Goal: Task Accomplishment & Management: Manage account settings

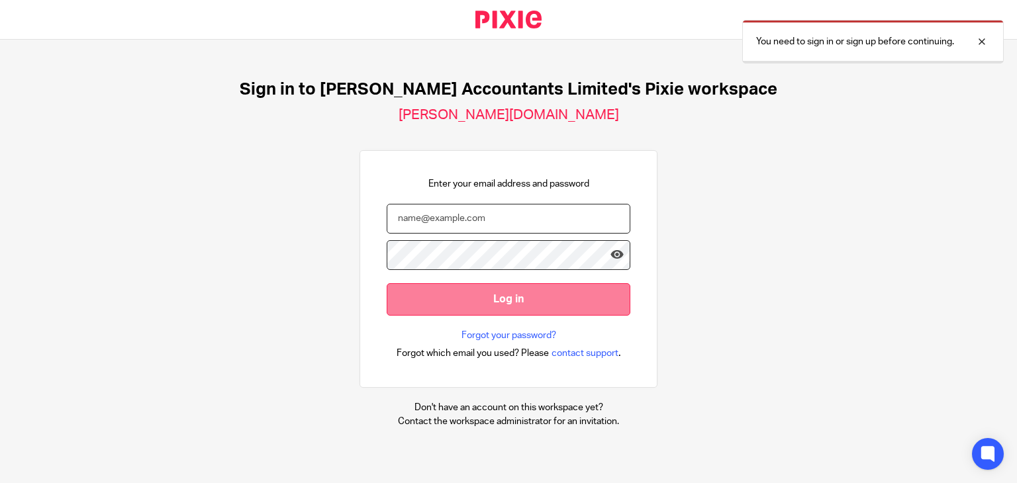
type input "sarah.devaney-traub@corrigan.co.uk"
click at [511, 302] on input "Log in" at bounding box center [509, 299] width 244 height 32
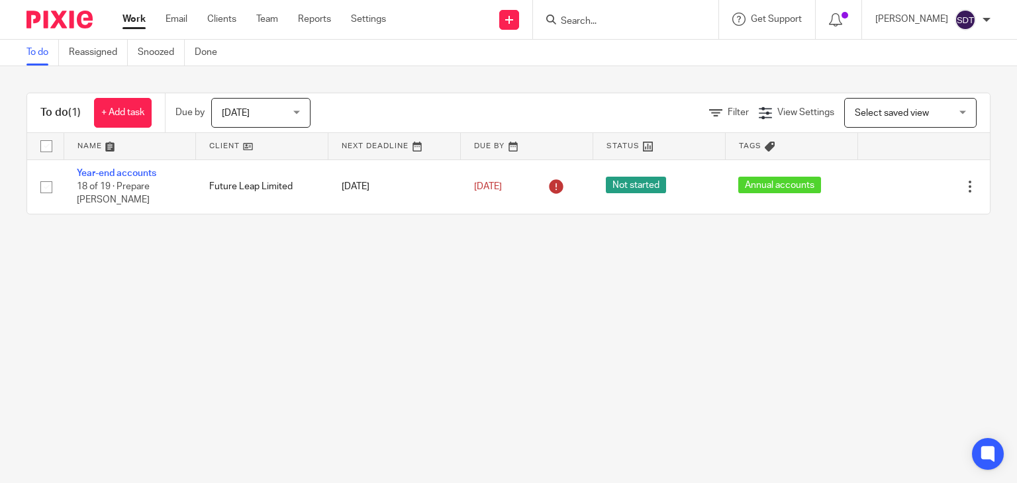
click at [303, 113] on div "Today Today" at bounding box center [260, 113] width 99 height 30
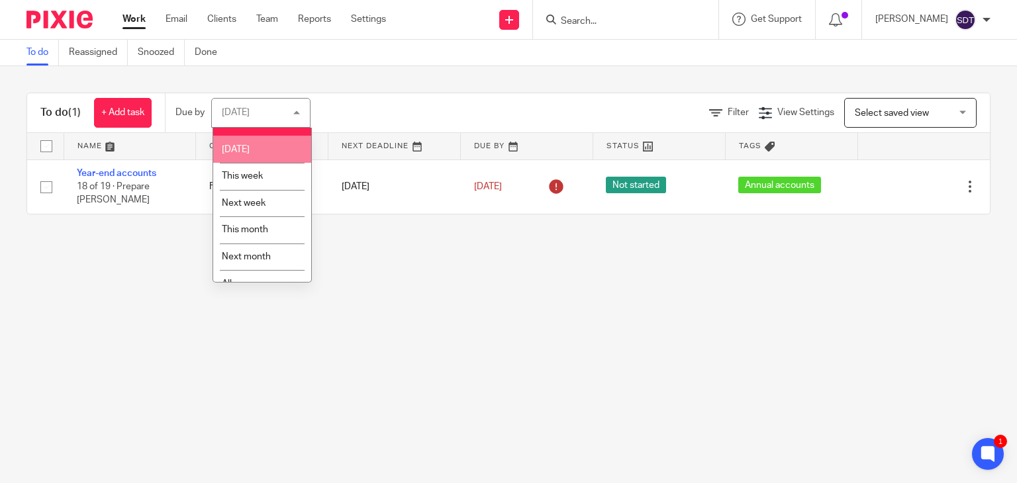
scroll to position [35, 0]
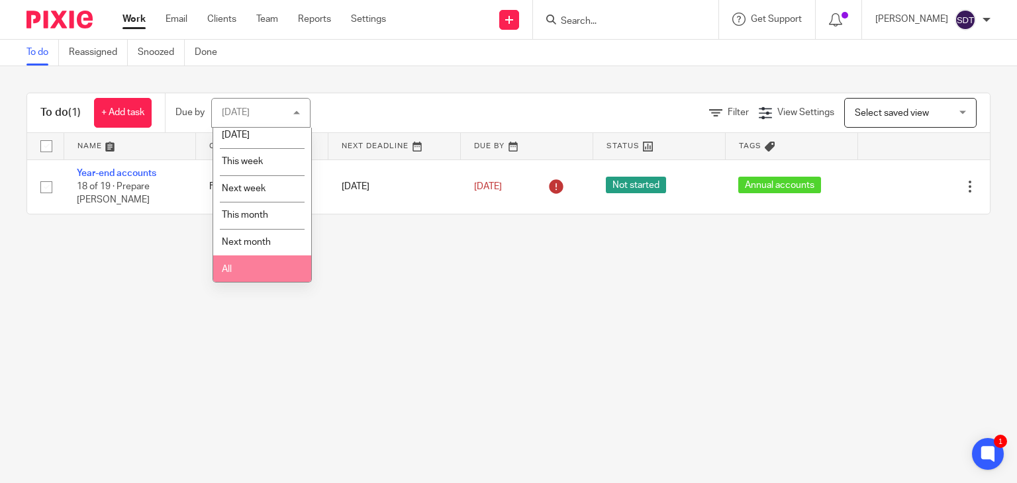
click at [252, 263] on li "All" at bounding box center [262, 268] width 98 height 27
